Goal: Transaction & Acquisition: Download file/media

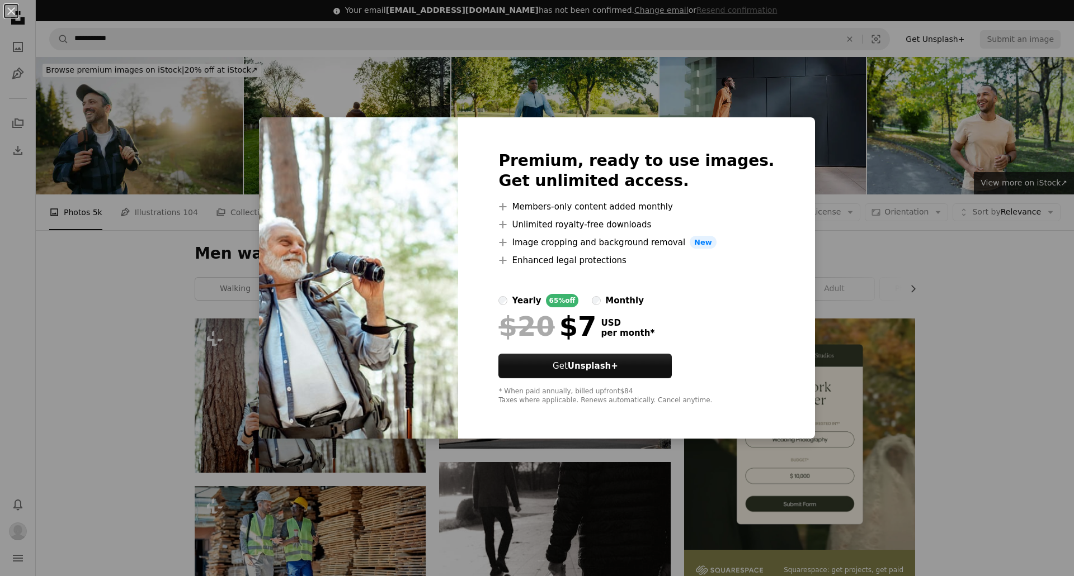
click at [874, 278] on div "An X shape Premium, ready to use images. Get unlimited access. A plus sign Memb…" at bounding box center [537, 288] width 1074 height 576
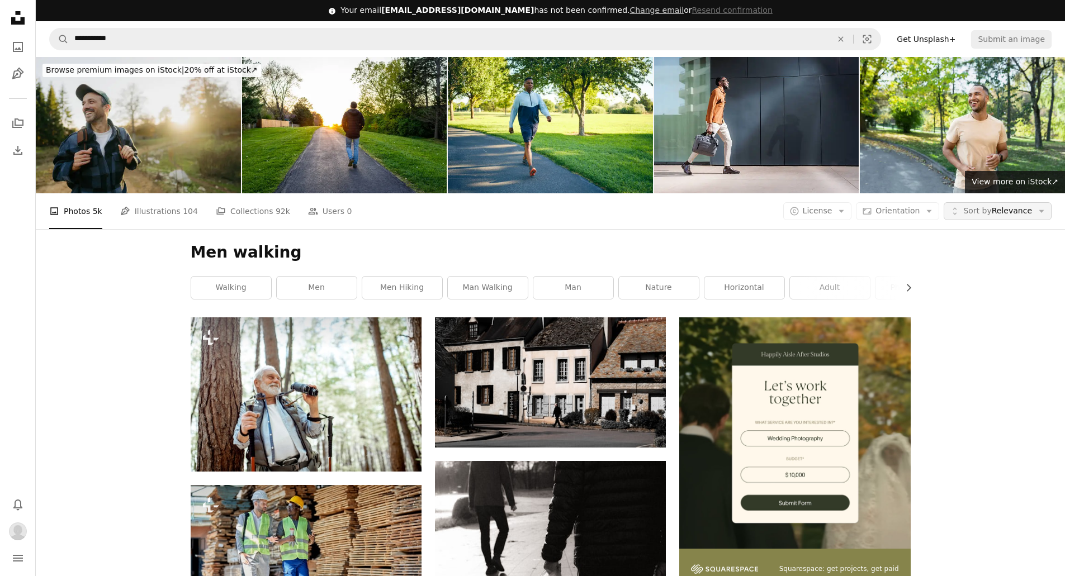
click at [1038, 211] on icon "Arrow down" at bounding box center [1042, 211] width 10 height 10
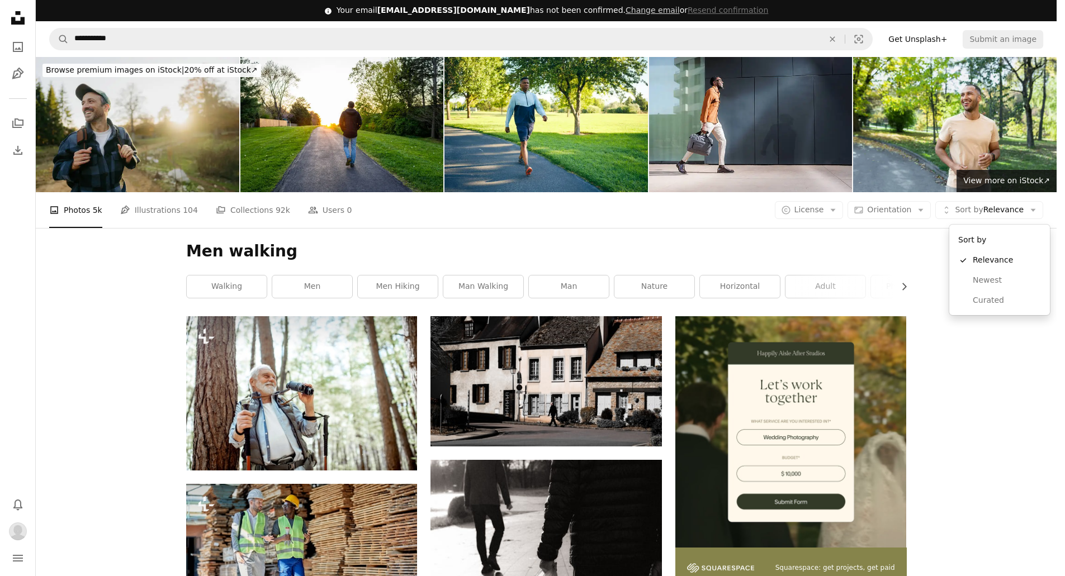
click at [991, 399] on body "**********" at bounding box center [528, 288] width 1057 height 576
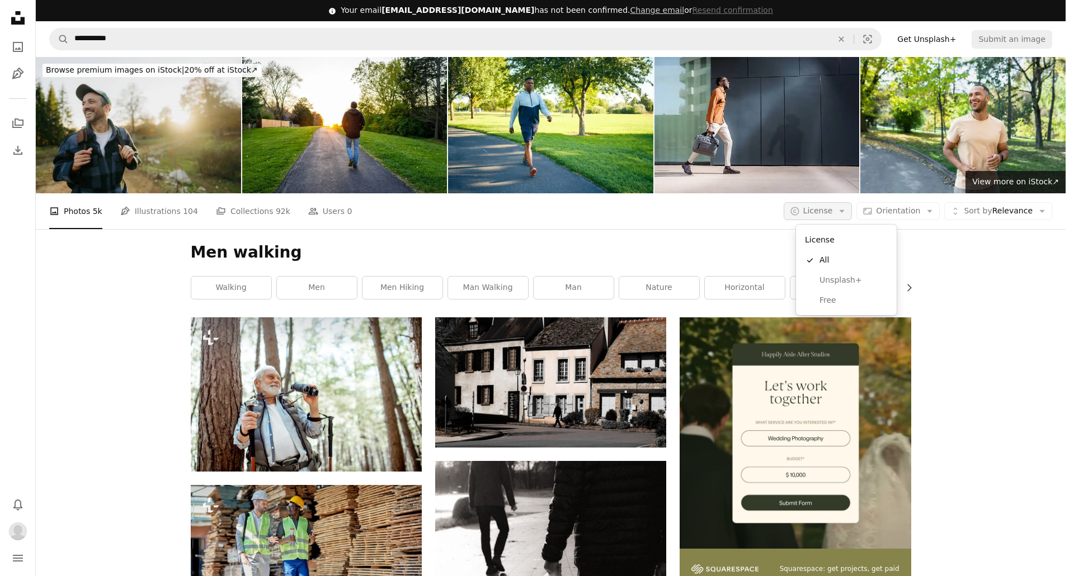
click at [847, 209] on icon "Arrow down" at bounding box center [841, 211] width 10 height 10
click at [836, 306] on span "Free" at bounding box center [853, 300] width 68 height 11
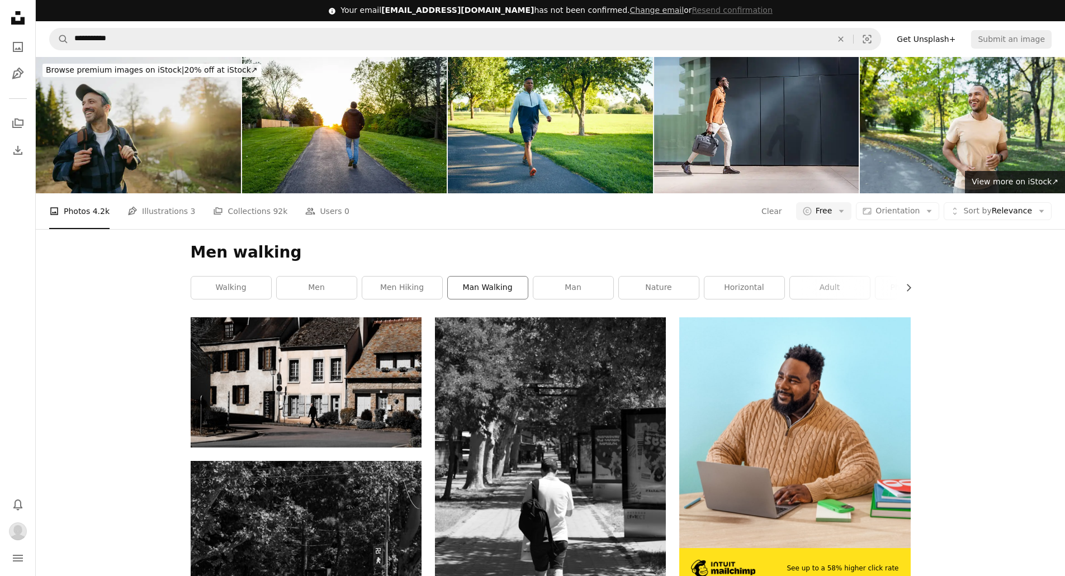
click at [474, 286] on link "man walking" at bounding box center [488, 288] width 80 height 22
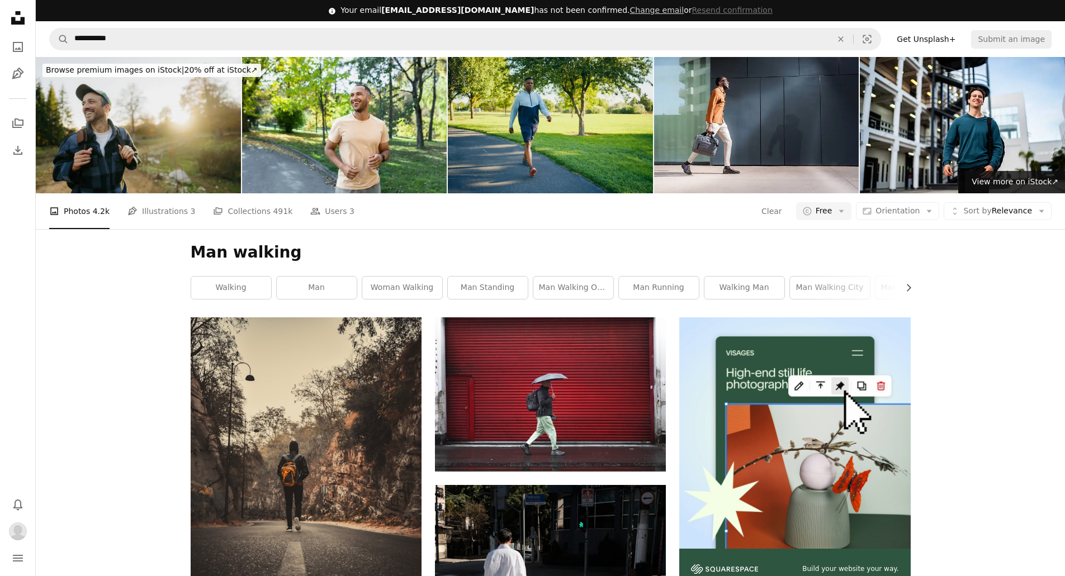
click at [541, 119] on img at bounding box center [550, 125] width 205 height 136
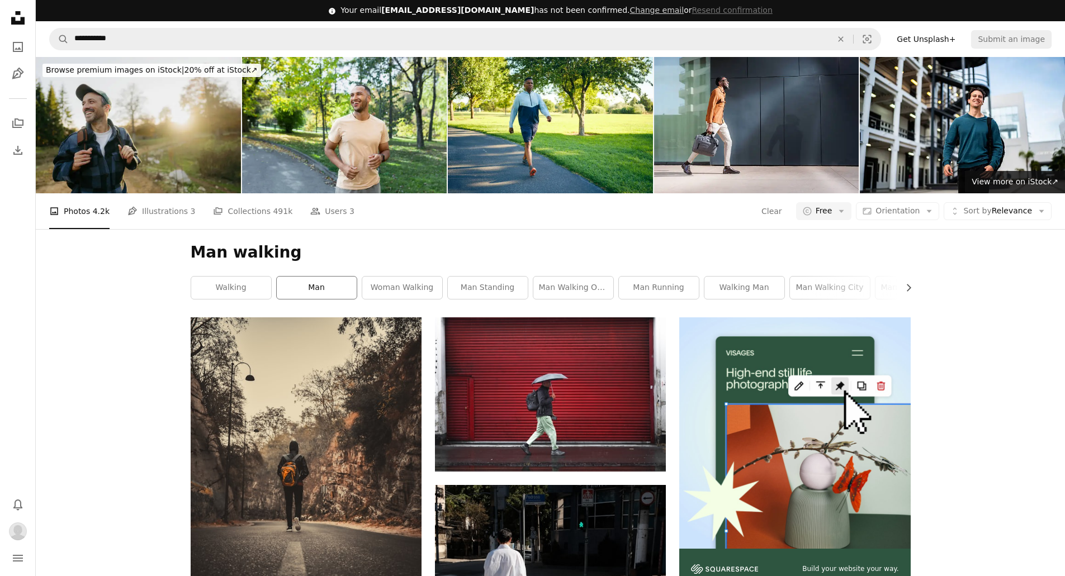
click at [323, 286] on link "man" at bounding box center [317, 288] width 80 height 22
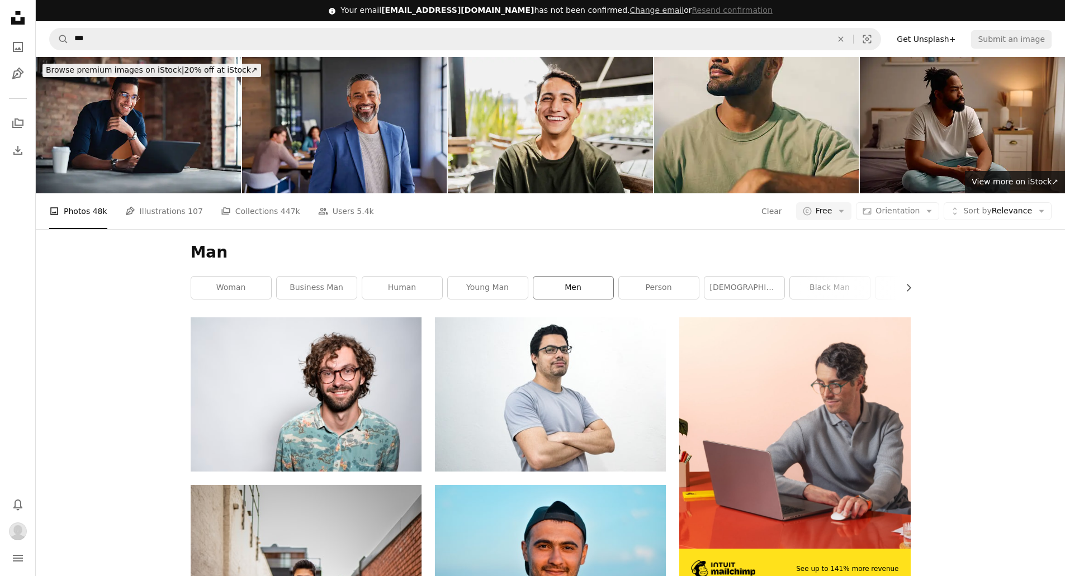
click at [594, 287] on link "men" at bounding box center [573, 288] width 80 height 22
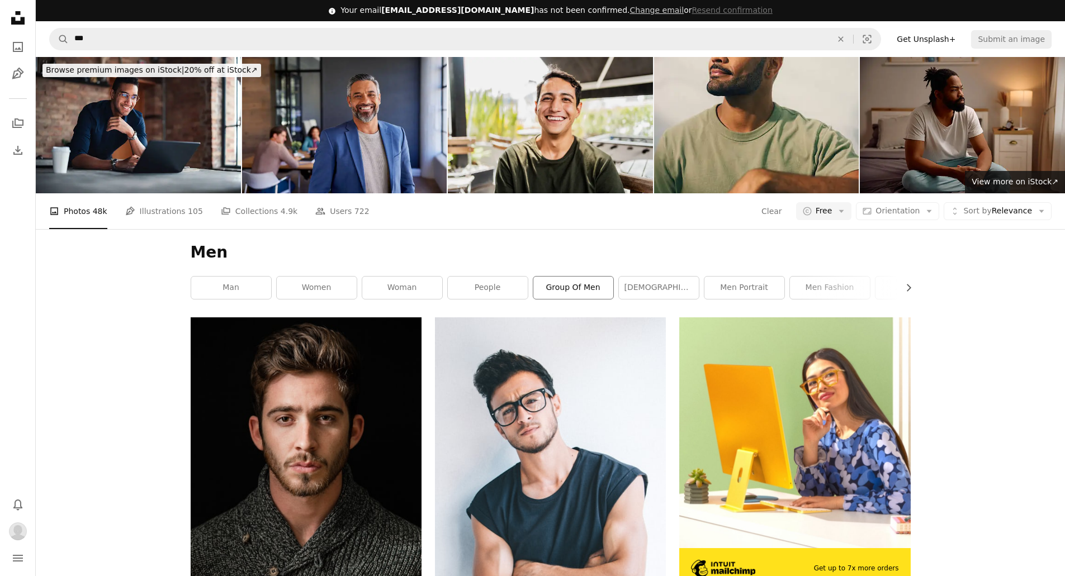
click at [579, 283] on link "group of men" at bounding box center [573, 288] width 80 height 22
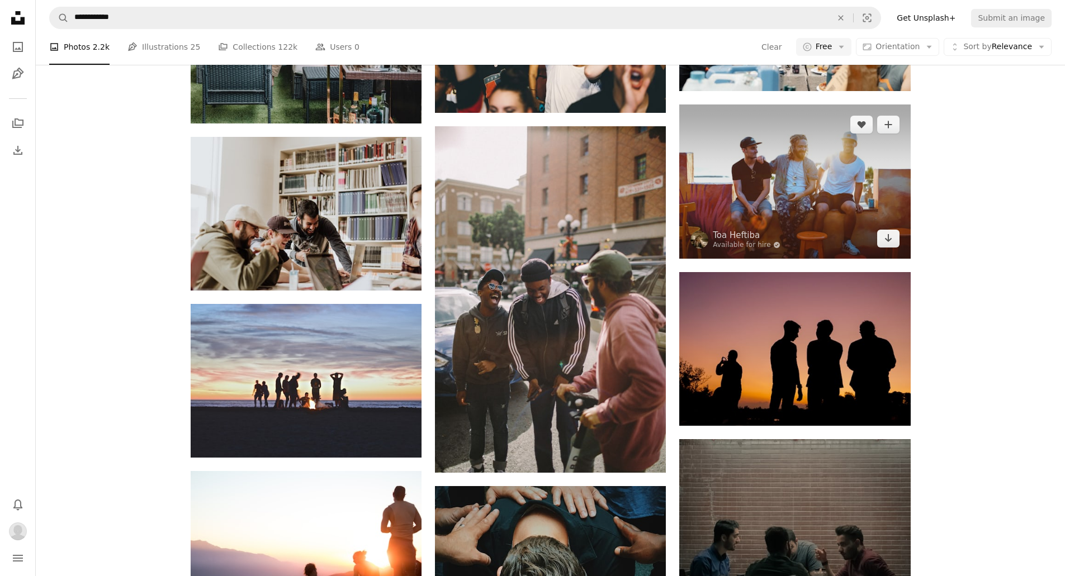
scroll to position [727, 0]
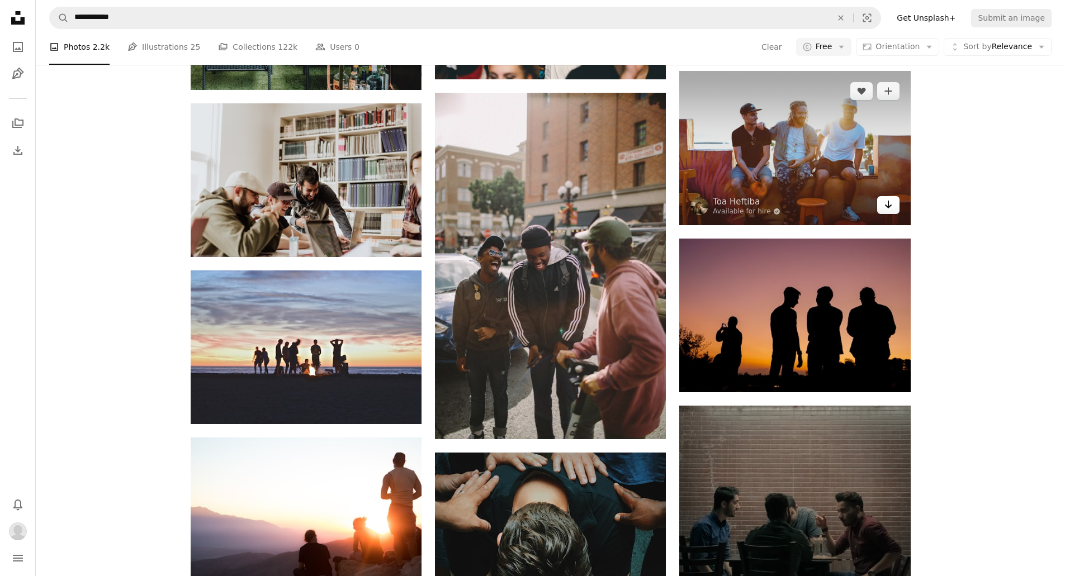
click at [885, 203] on icon "Arrow pointing down" at bounding box center [888, 204] width 9 height 13
